Goal: Information Seeking & Learning: Learn about a topic

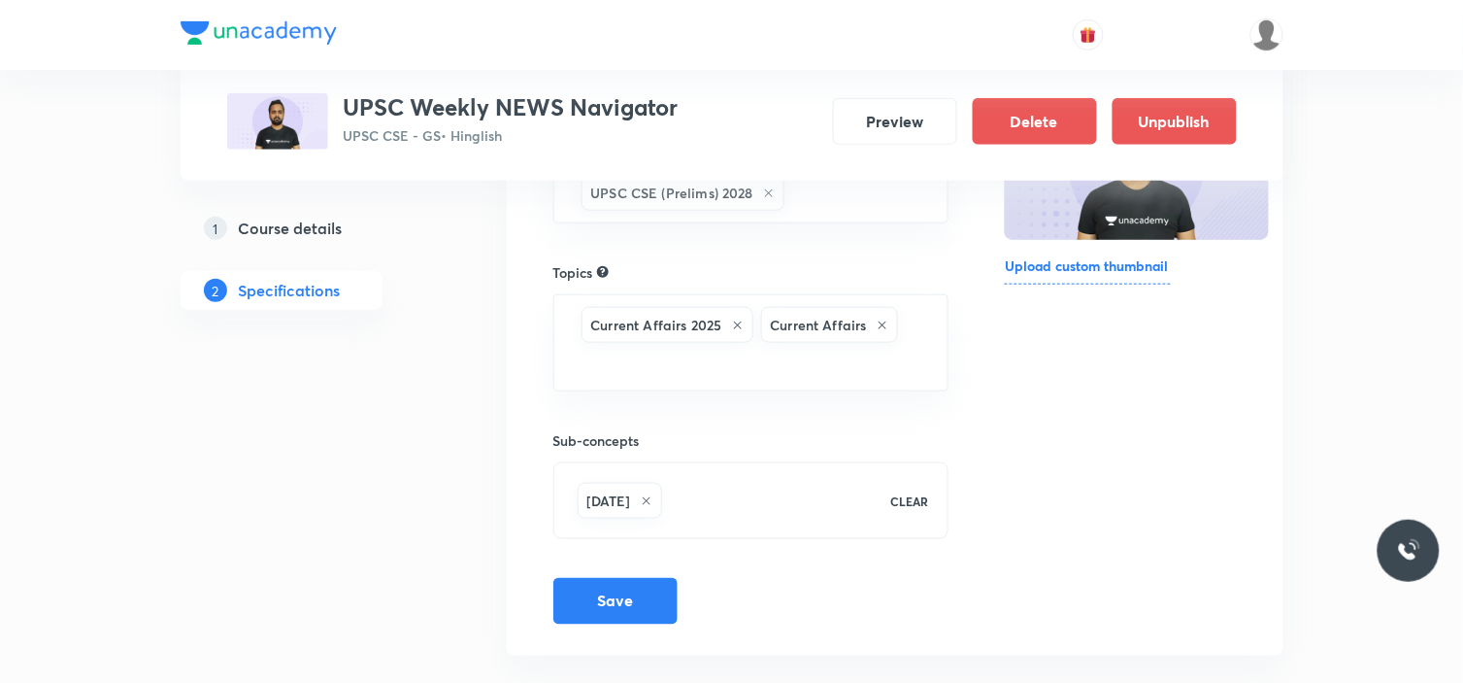
click at [402, 295] on div "1 Course details 2 Specifications" at bounding box center [313, 271] width 264 height 124
click at [933, 123] on button "Preview" at bounding box center [895, 119] width 124 height 47
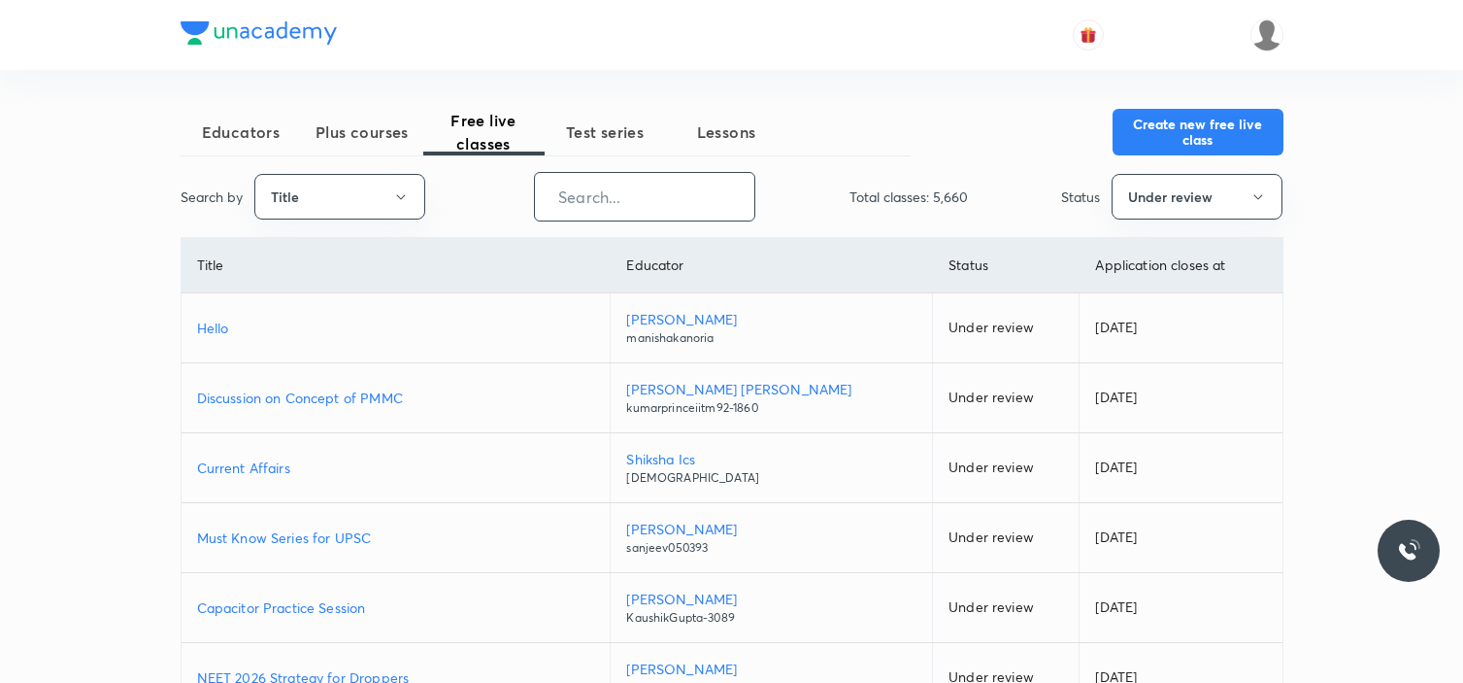
click at [656, 192] on input "text" at bounding box center [644, 197] width 219 height 50
click at [403, 191] on icon "button" at bounding box center [401, 197] width 16 height 16
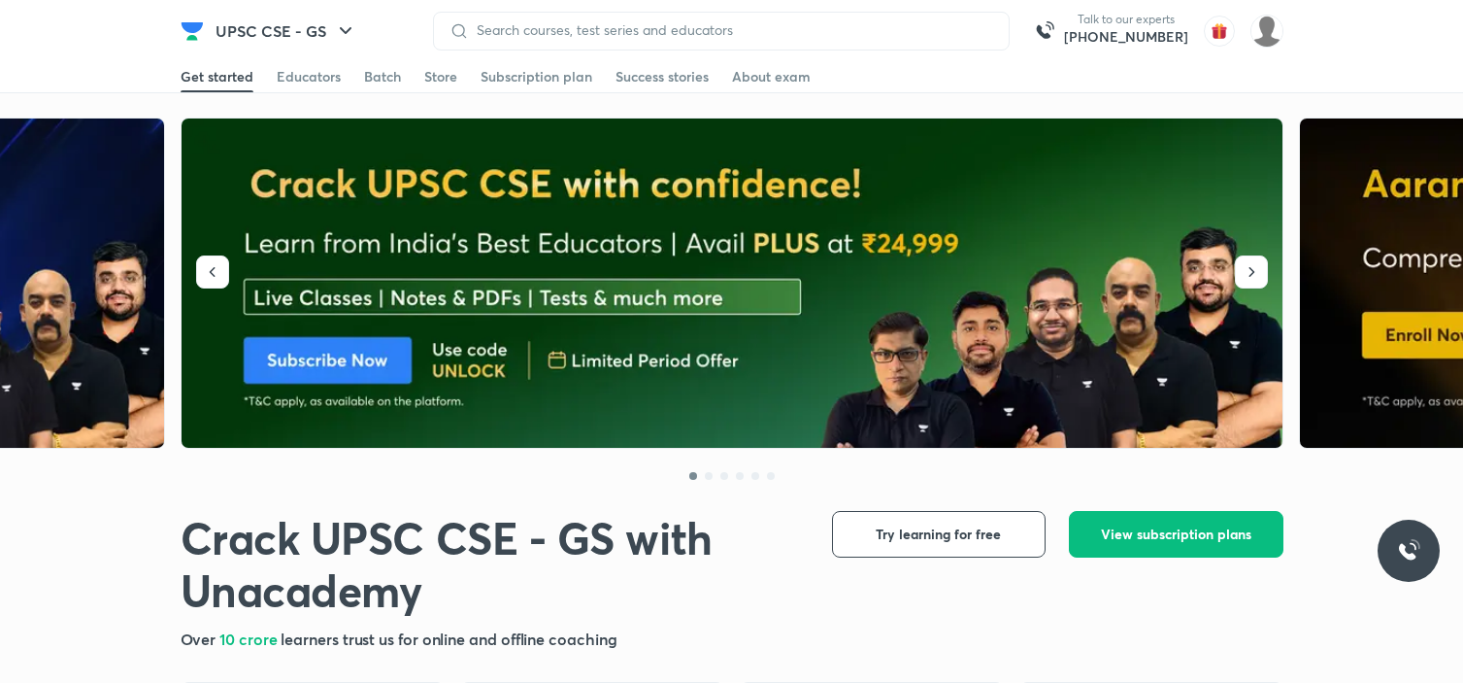
click at [637, 35] on input at bounding box center [731, 30] width 524 height 16
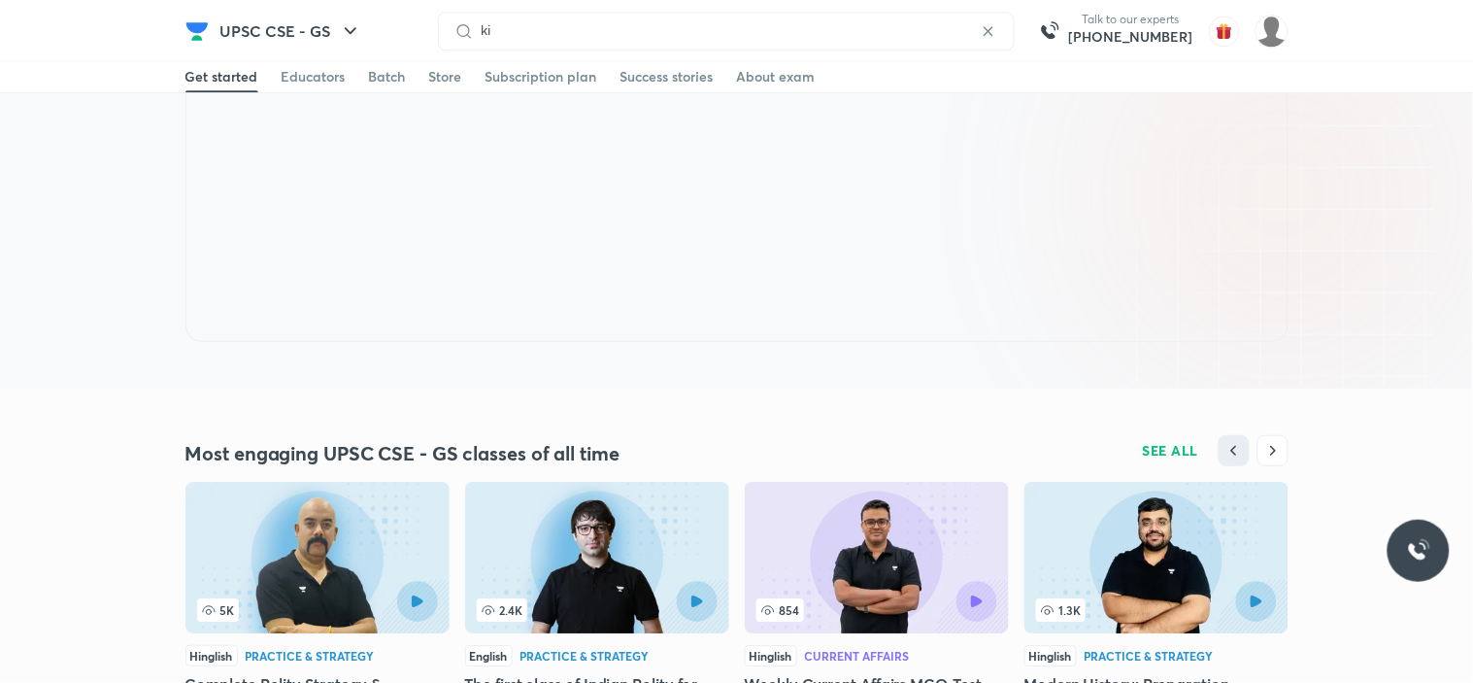
scroll to position [1401, 0]
type input "kinjal"
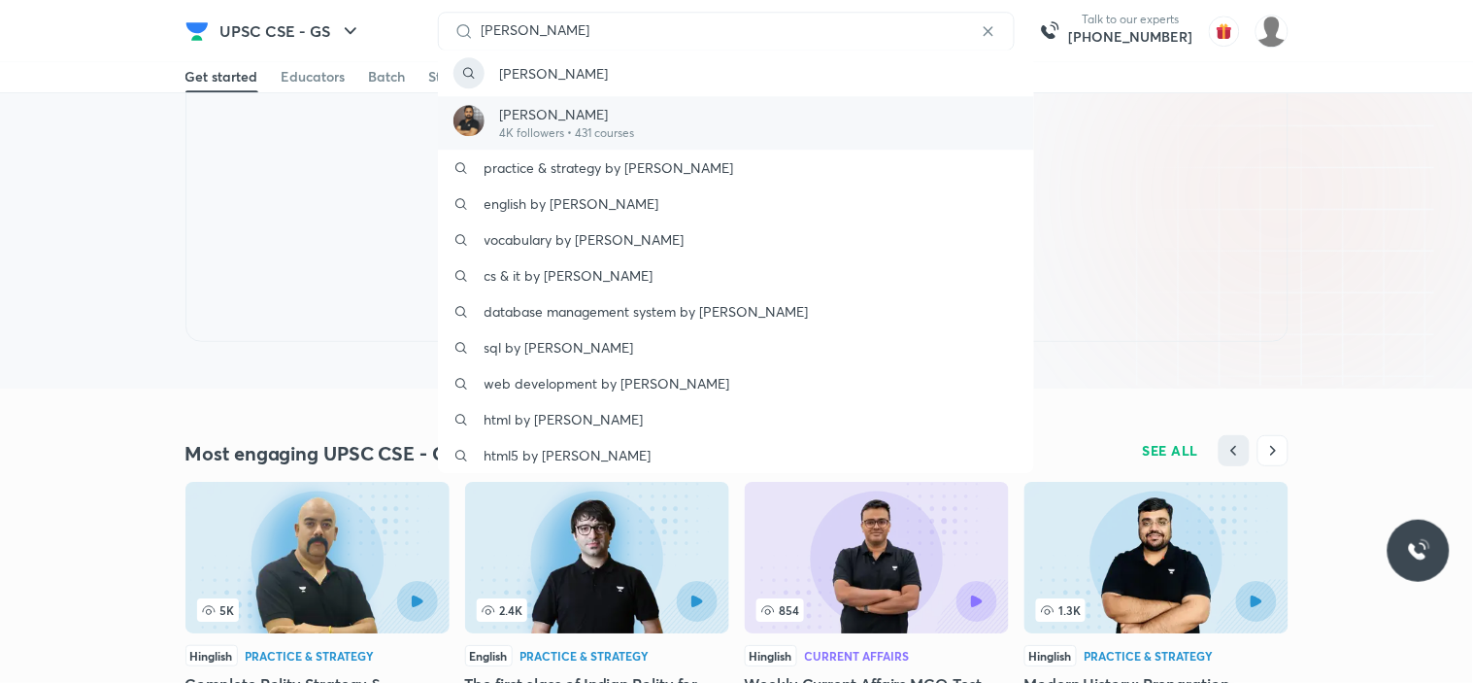
click at [626, 110] on p "[PERSON_NAME]" at bounding box center [567, 114] width 135 height 20
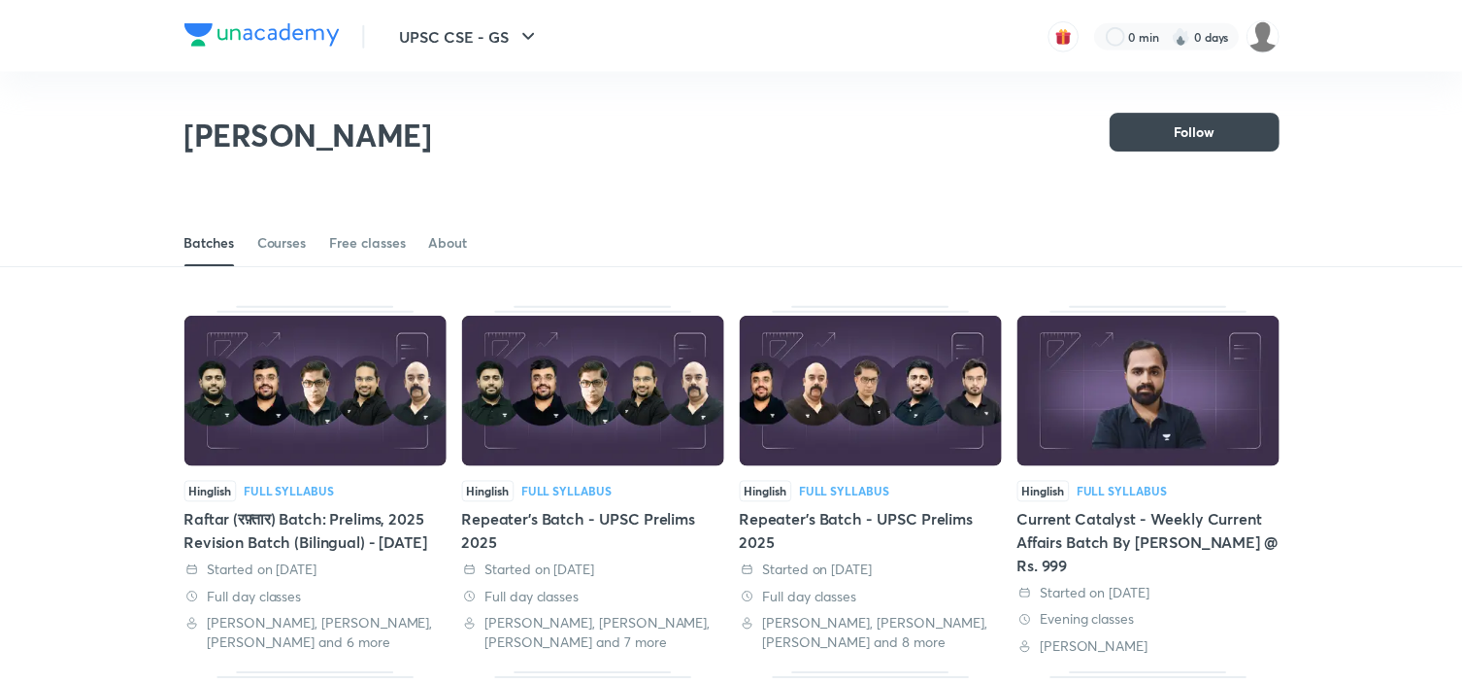
scroll to position [85, 0]
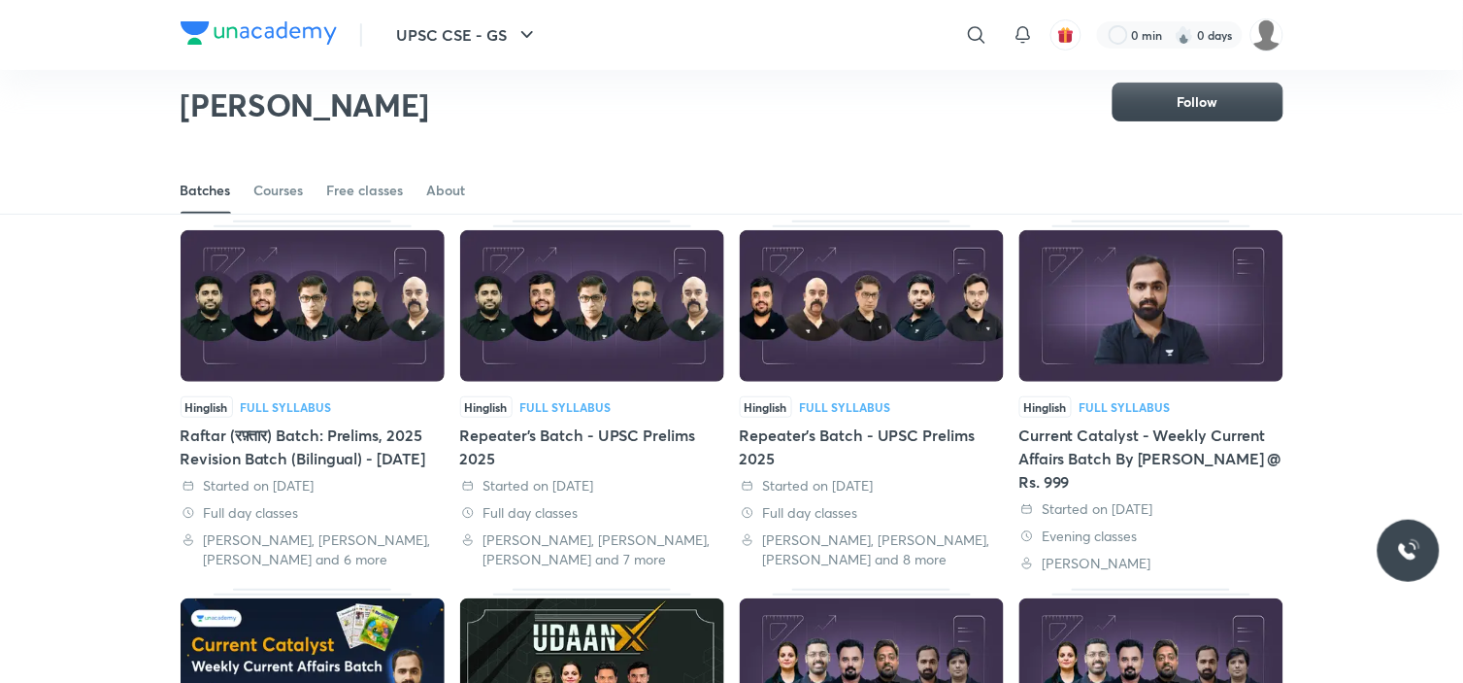
drag, startPoint x: 458, startPoint y: 112, endPoint x: 124, endPoint y: 91, distance: 334.7
click at [124, 91] on div "Kinjal Choudhary Follow" at bounding box center [731, 94] width 1463 height 107
copy h2 "[PERSON_NAME]"
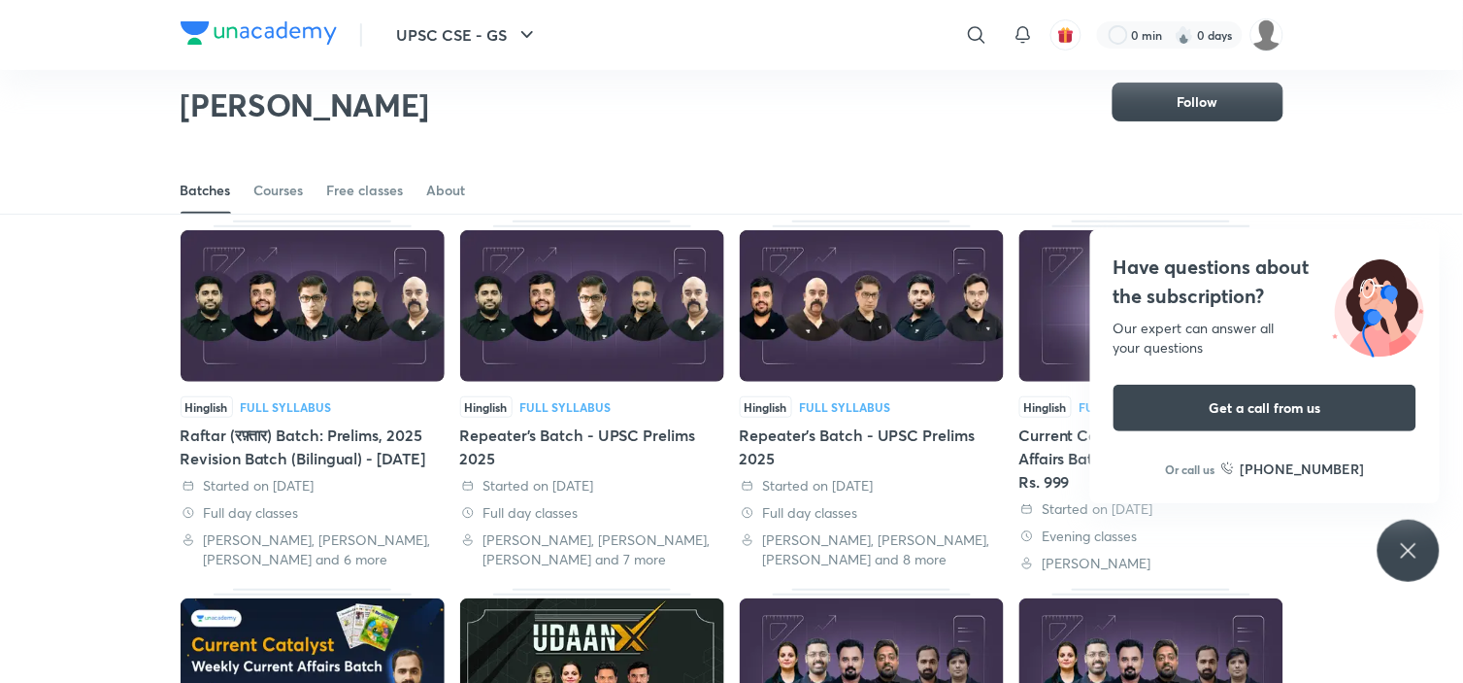
click at [570, 149] on div "Batches Courses Free classes About" at bounding box center [731, 169] width 1463 height 90
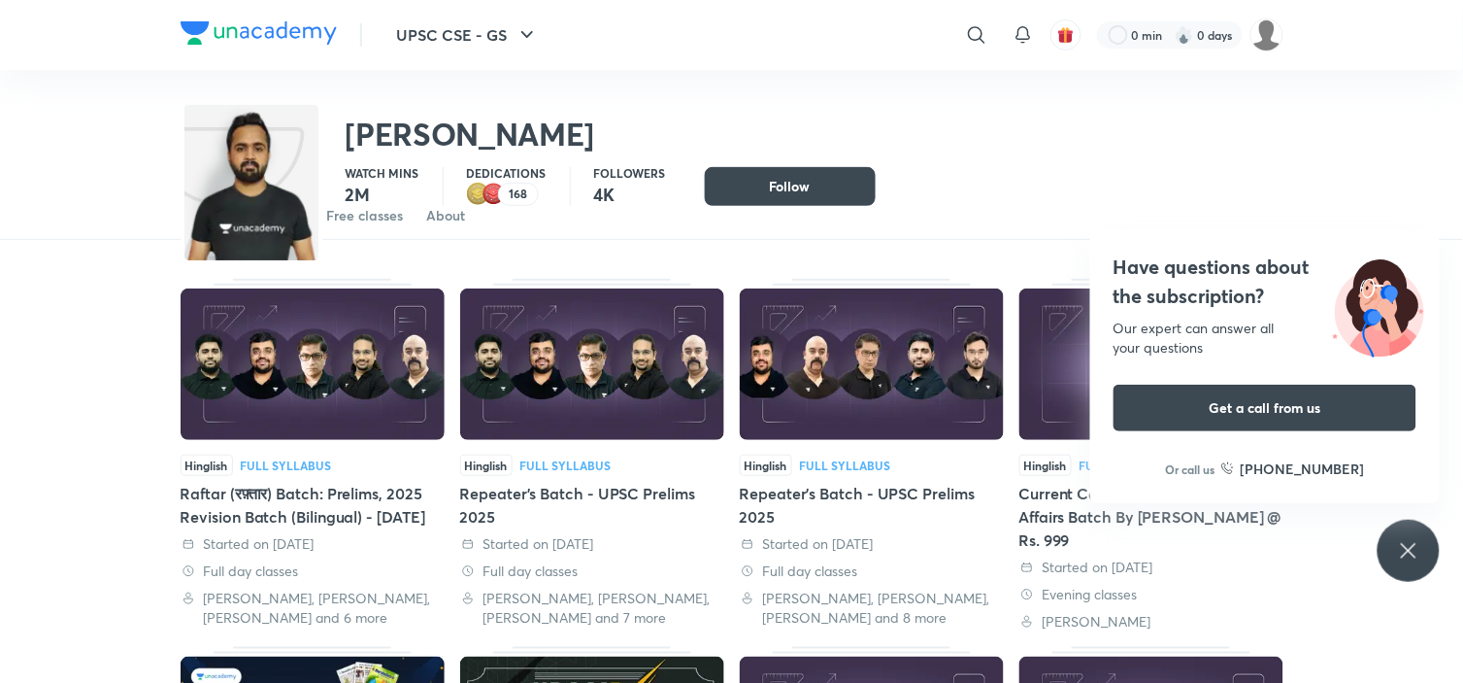
scroll to position [0, 0]
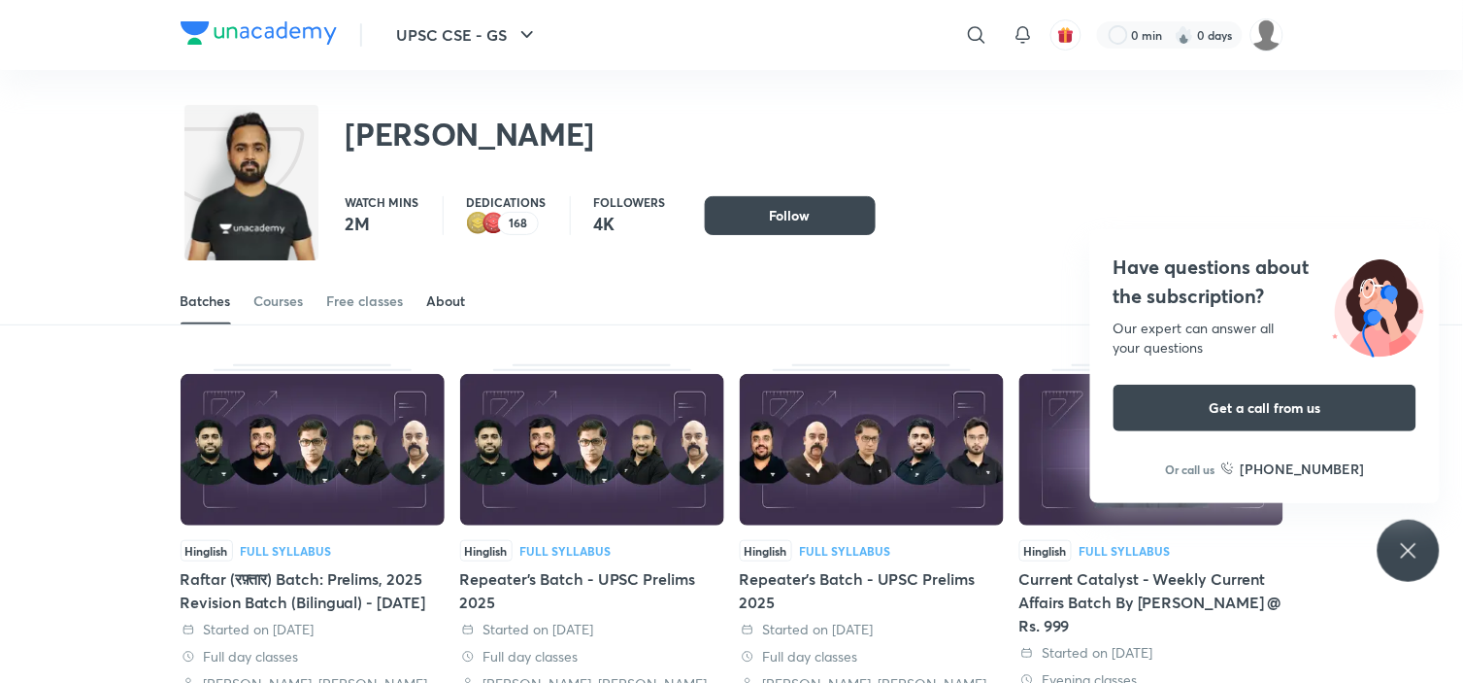
click at [450, 294] on div "About" at bounding box center [446, 300] width 39 height 19
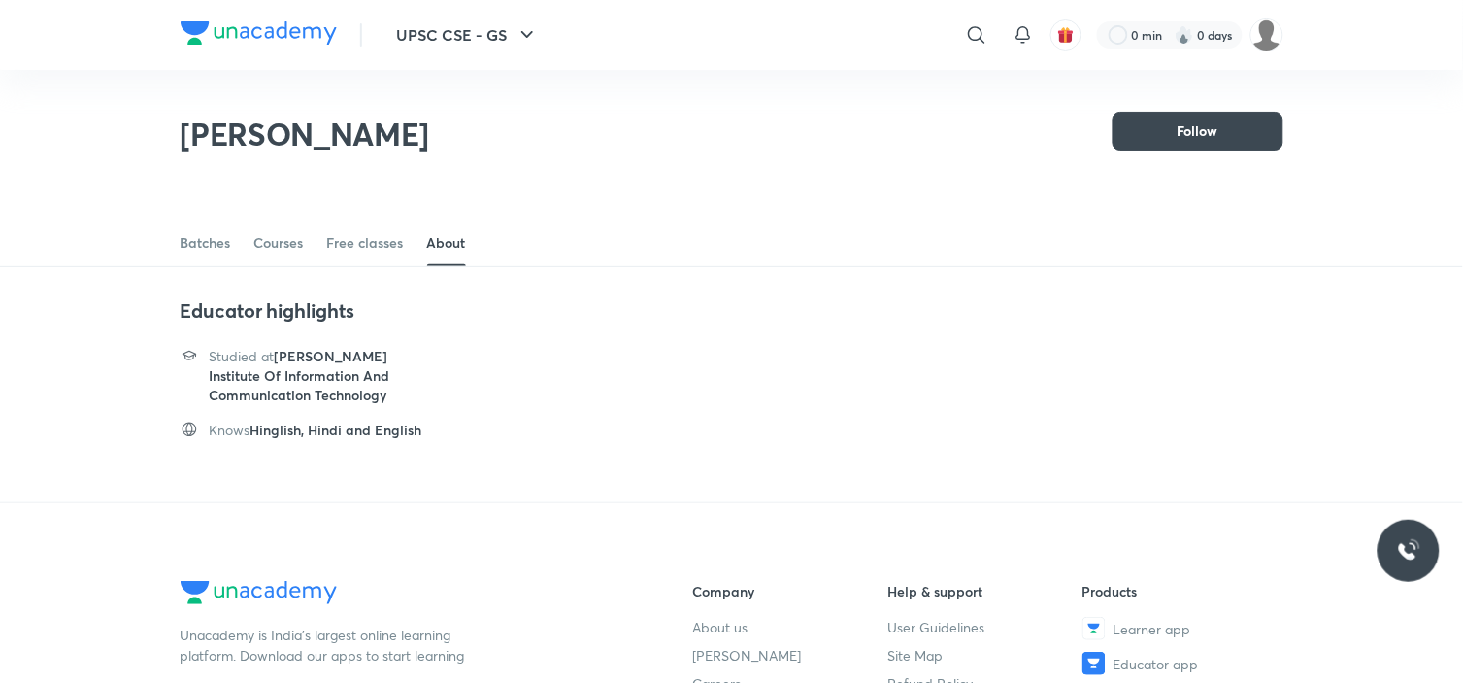
scroll to position [85, 0]
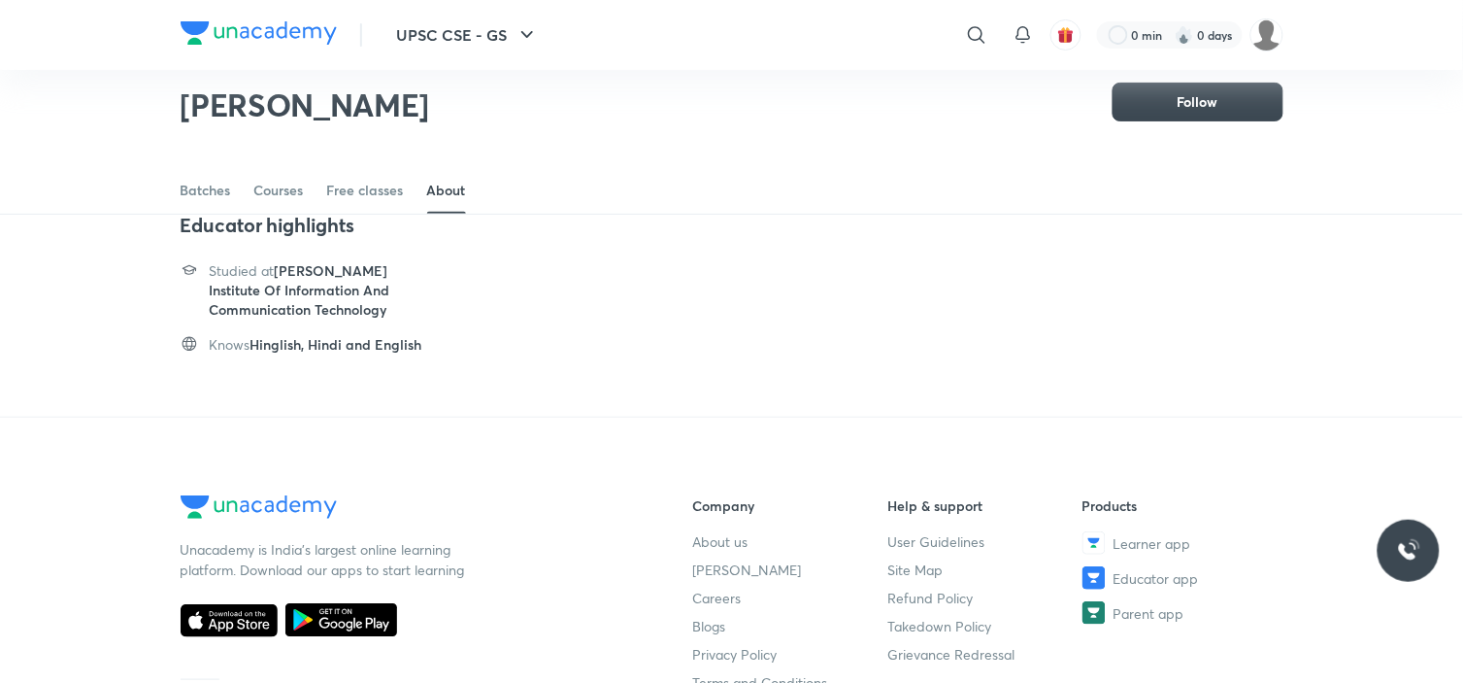
drag, startPoint x: 180, startPoint y: 98, endPoint x: 500, endPoint y: 107, distance: 320.6
click at [500, 107] on div "Kinjal Choudhary Follow" at bounding box center [732, 94] width 1103 height 107
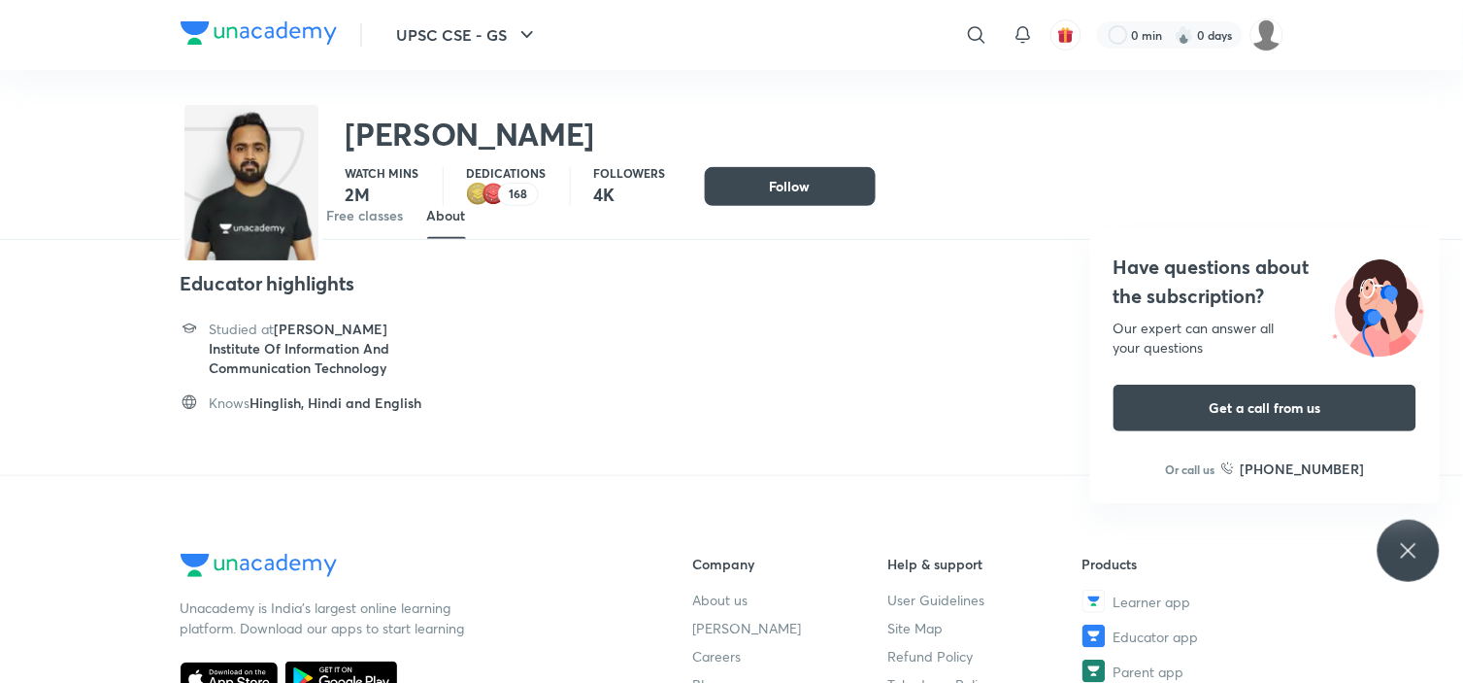
scroll to position [0, 0]
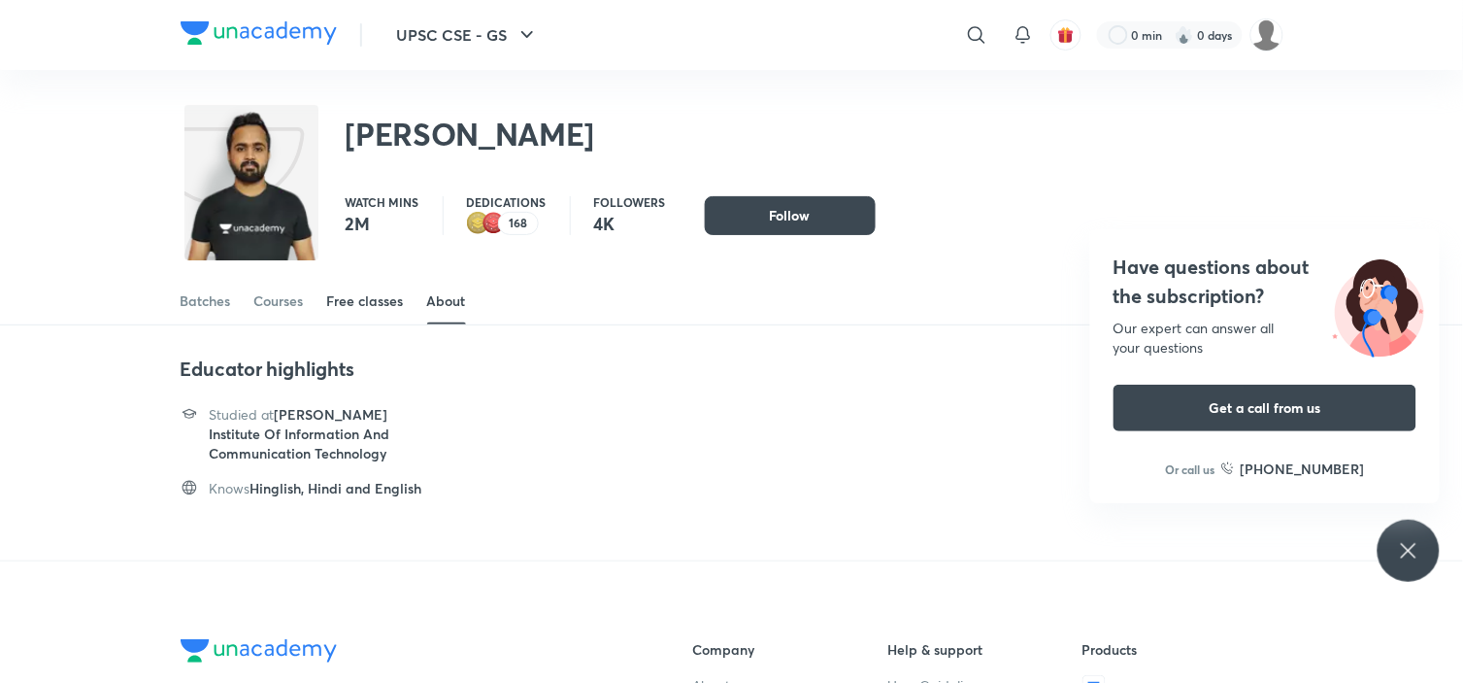
click at [357, 304] on div "Free classes" at bounding box center [365, 300] width 77 height 19
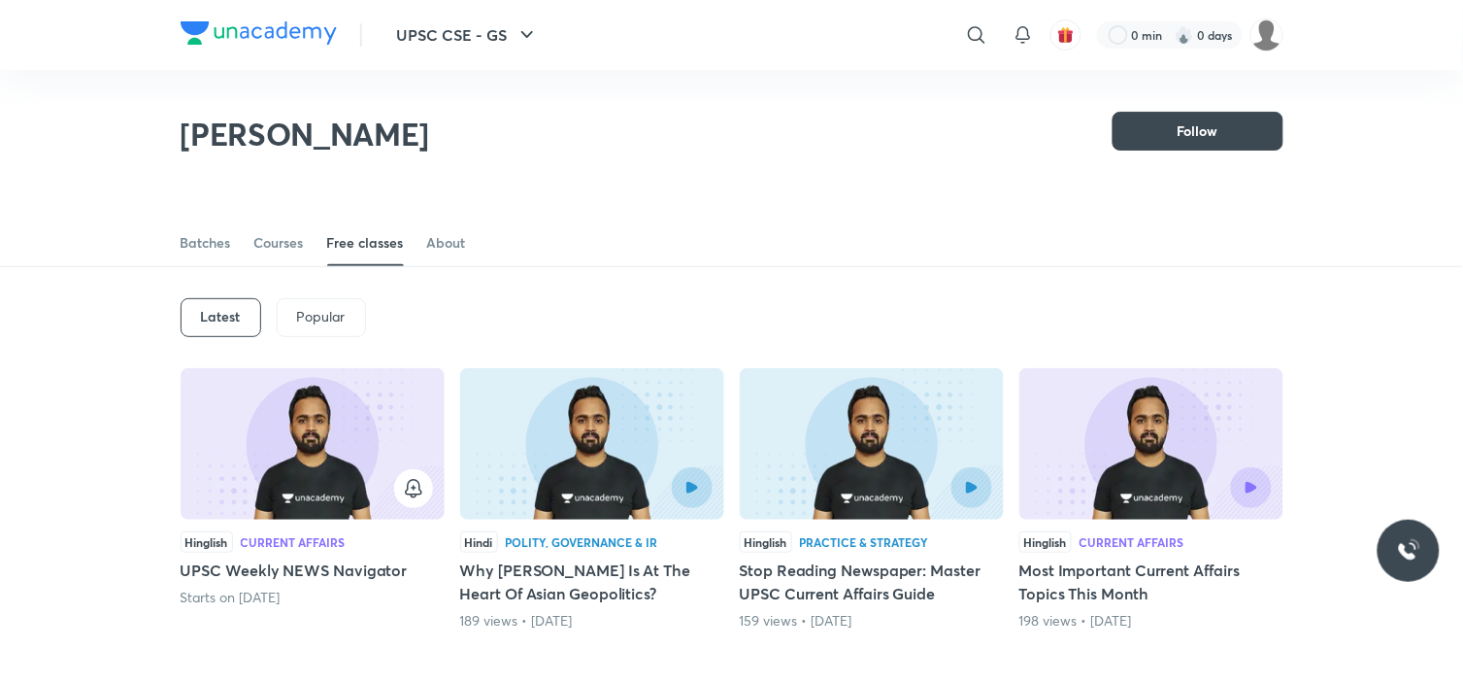
scroll to position [85, 0]
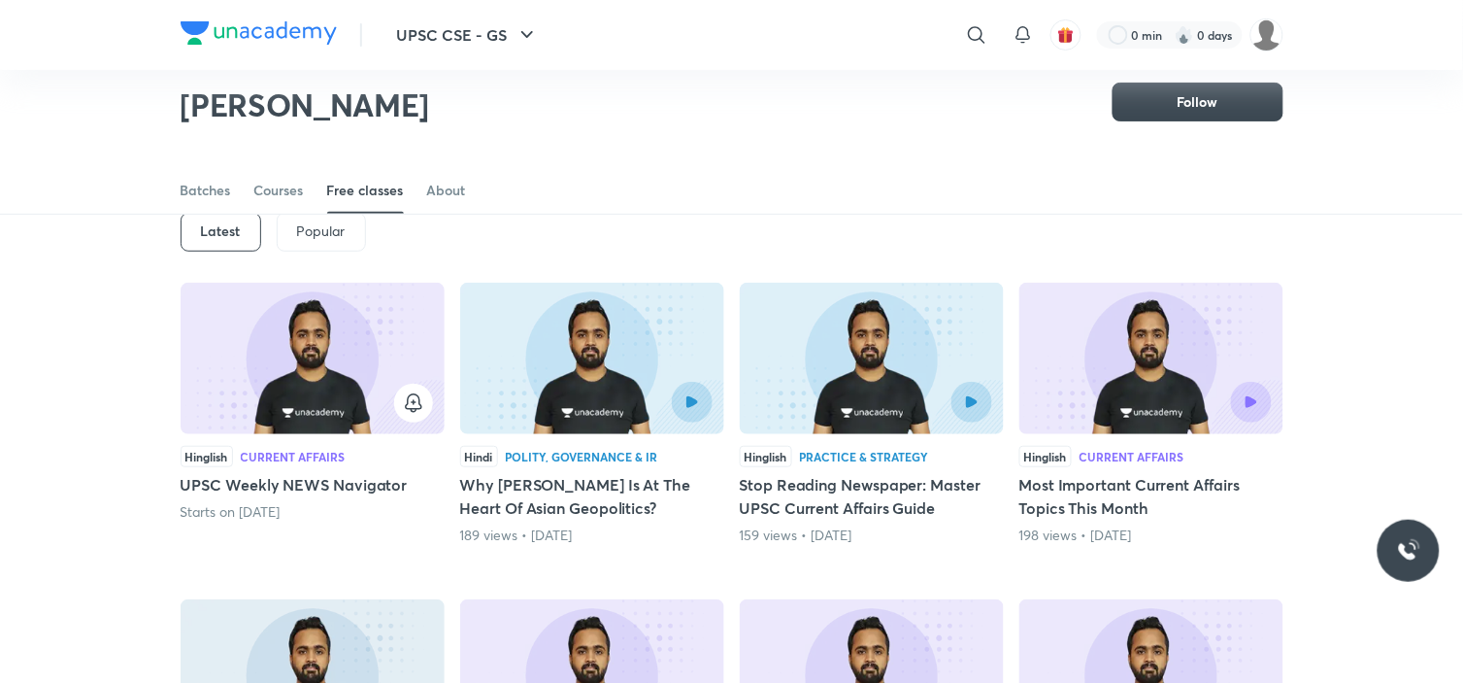
click at [276, 398] on div at bounding box center [312, 403] width 241 height 39
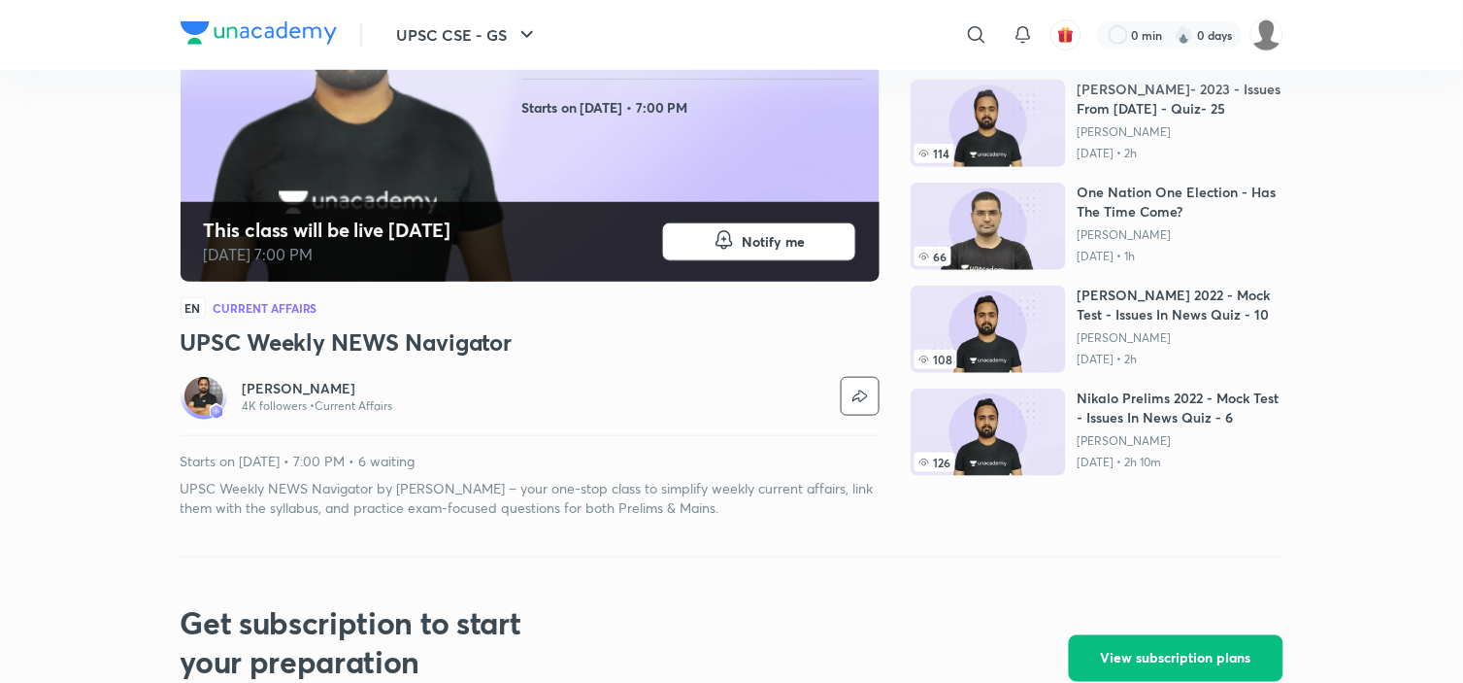
scroll to position [325, 0]
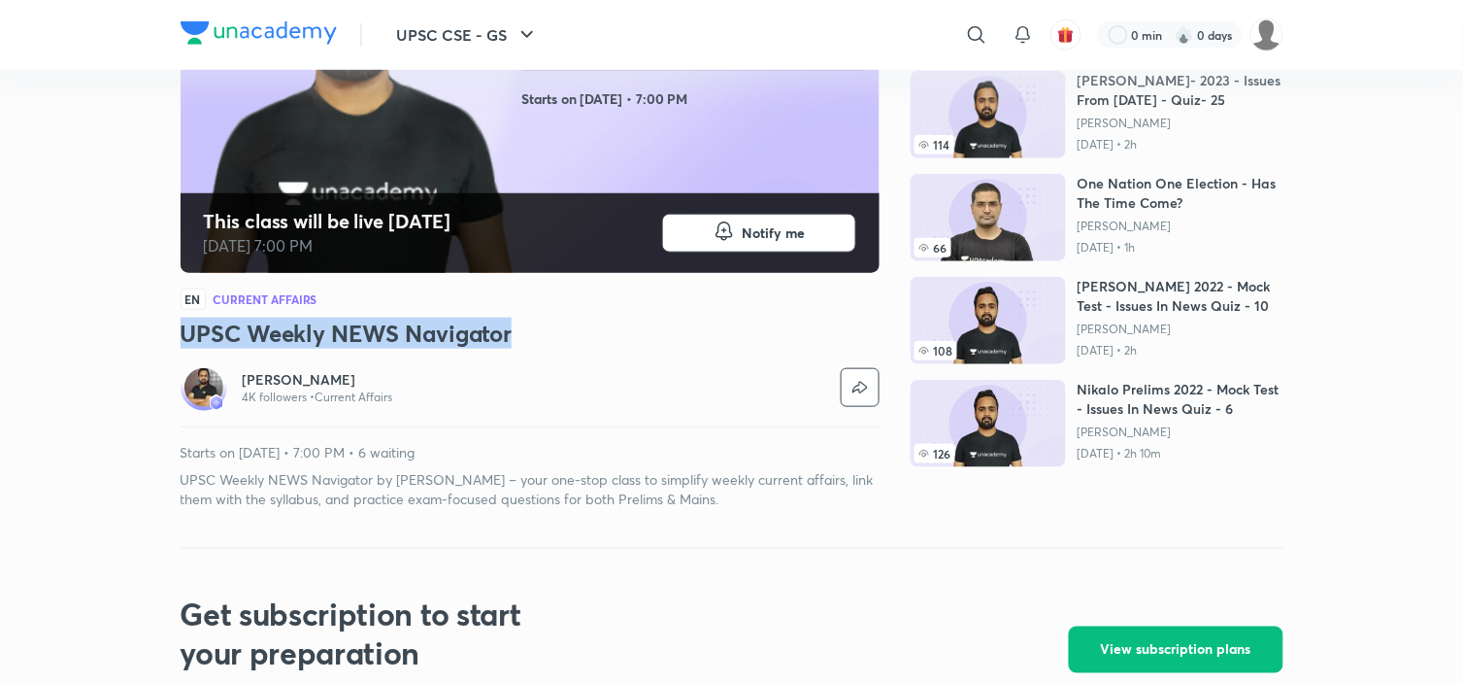
drag, startPoint x: 473, startPoint y: 331, endPoint x: 143, endPoint y: 336, distance: 330.2
click at [143, 336] on div "UPSC CSE - GS ​ 0 min 0 days UPSC CSE - GS Free classes & tests More free class…" at bounding box center [731, 587] width 1463 height 1825
copy h3 "UPSC Weekly NEWS Navigator"
